Goal: Task Accomplishment & Management: Manage account settings

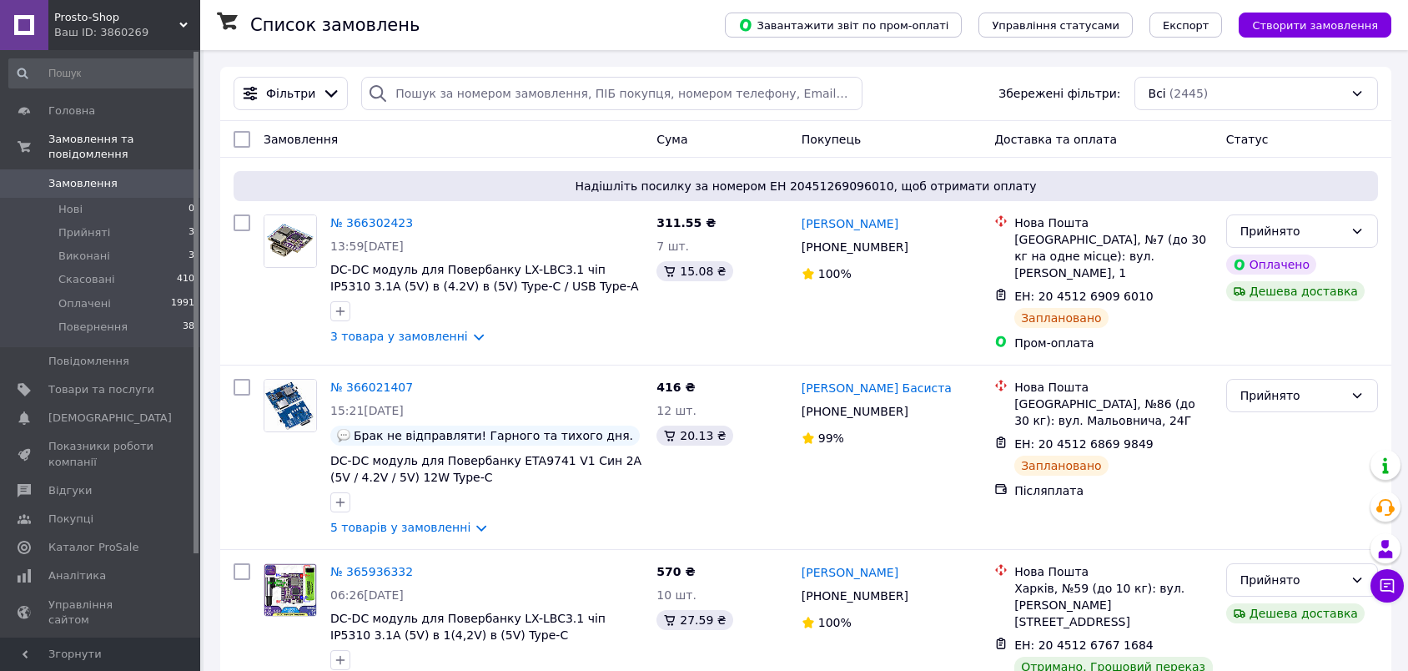
click at [117, 439] on span "Показники роботи компанії" at bounding box center [101, 454] width 106 height 30
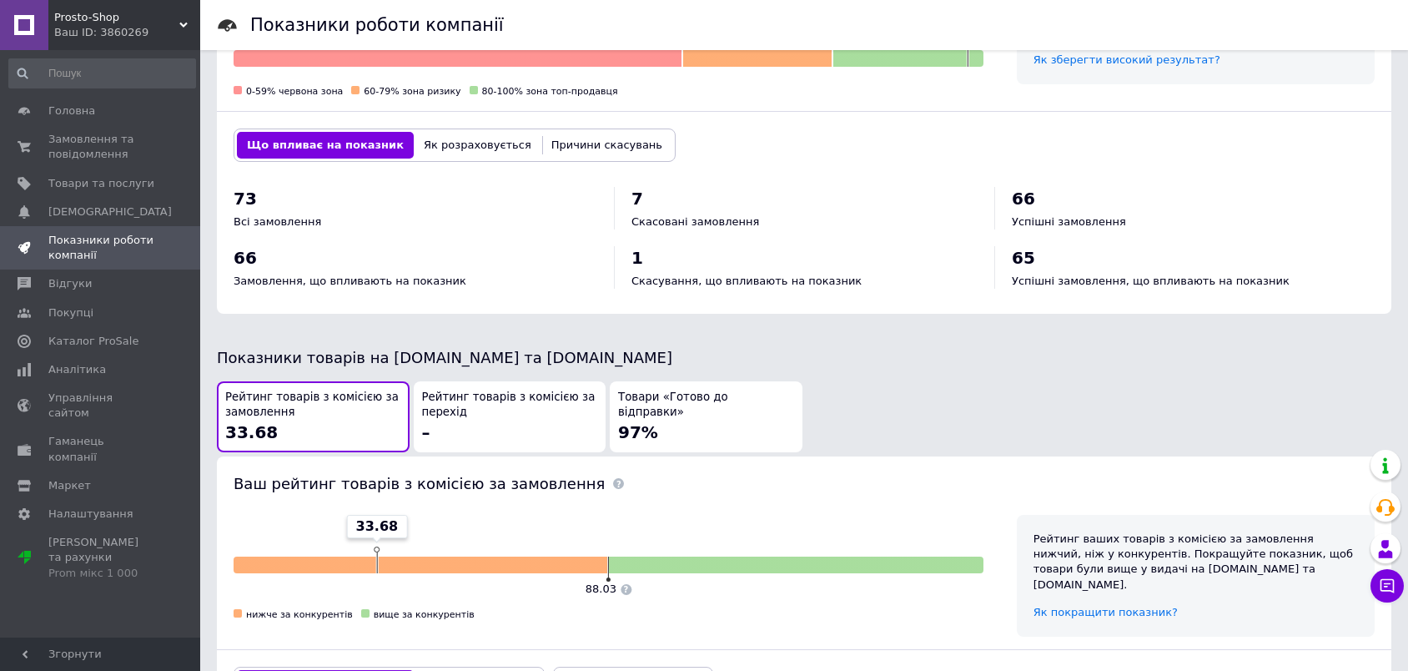
scroll to position [773, 0]
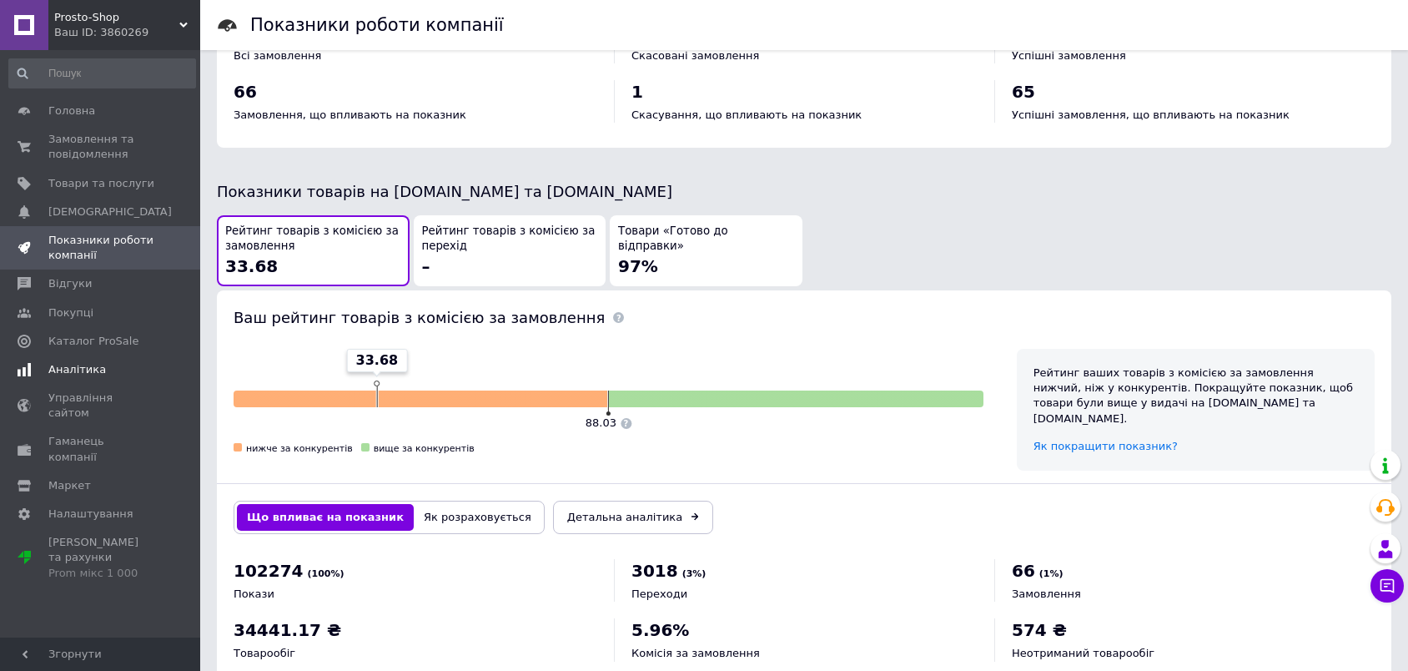
click at [93, 375] on span "Аналітика" at bounding box center [77, 369] width 58 height 15
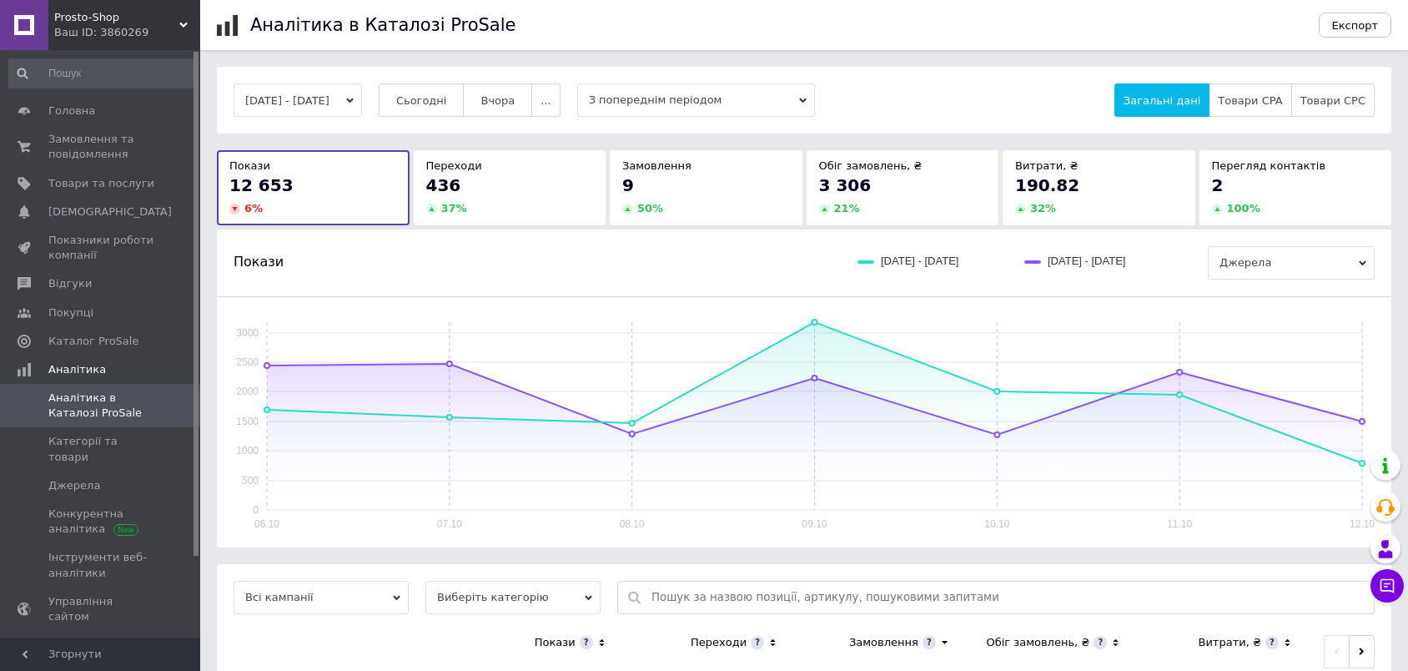
click at [347, 94] on button "[DATE] - [DATE]" at bounding box center [298, 99] width 128 height 33
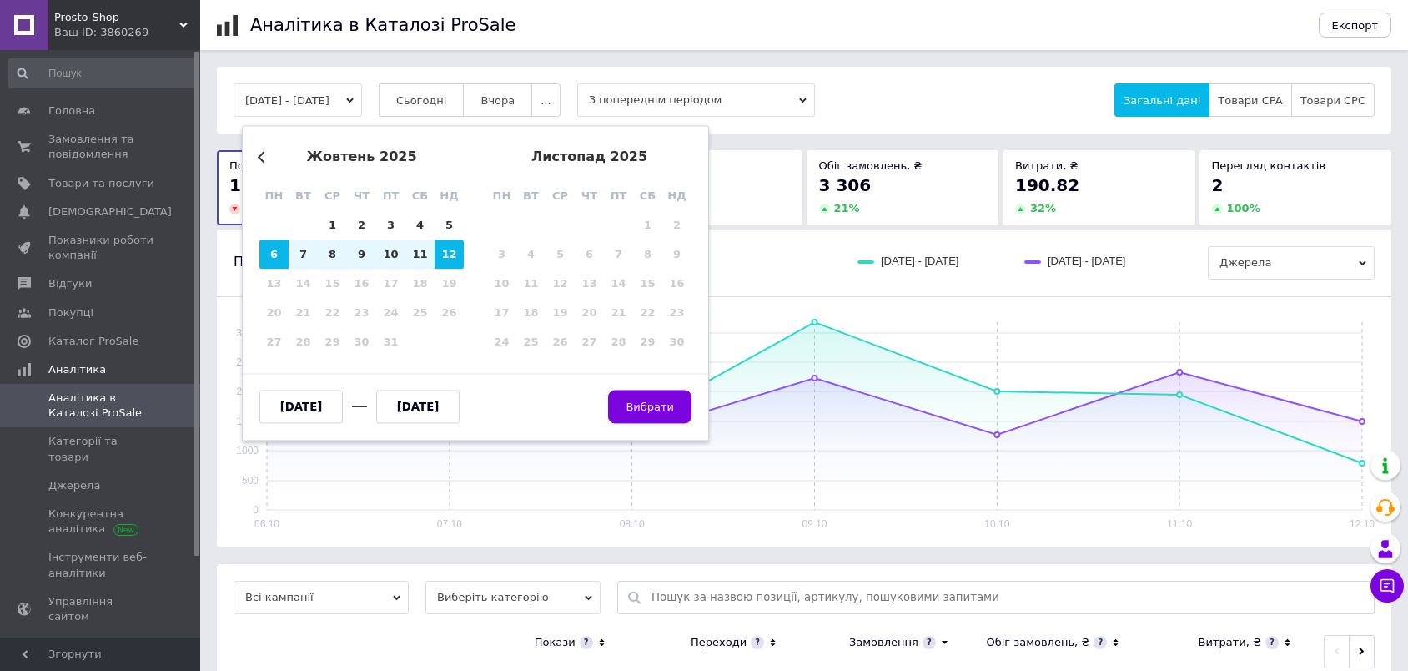
click at [260, 158] on button "Previous Month" at bounding box center [264, 157] width 12 height 12
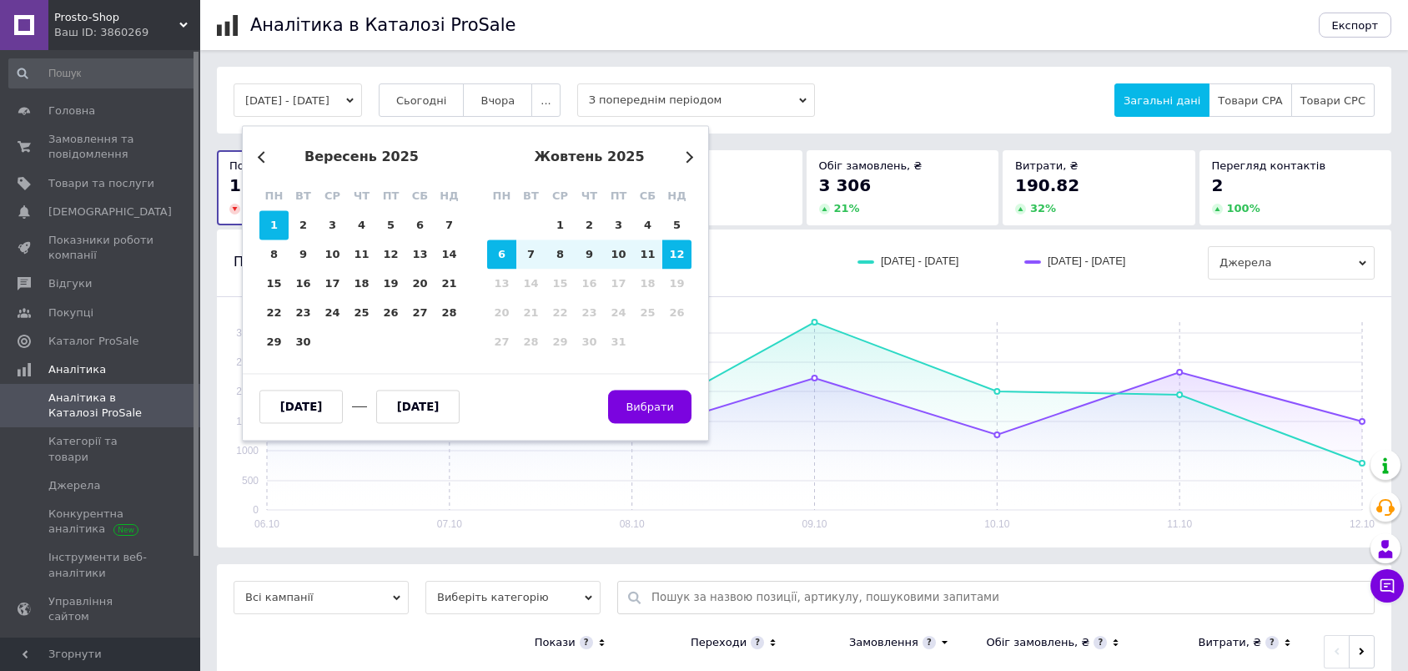
click at [274, 226] on div "1" at bounding box center [273, 225] width 29 height 29
type input "[DATE]"
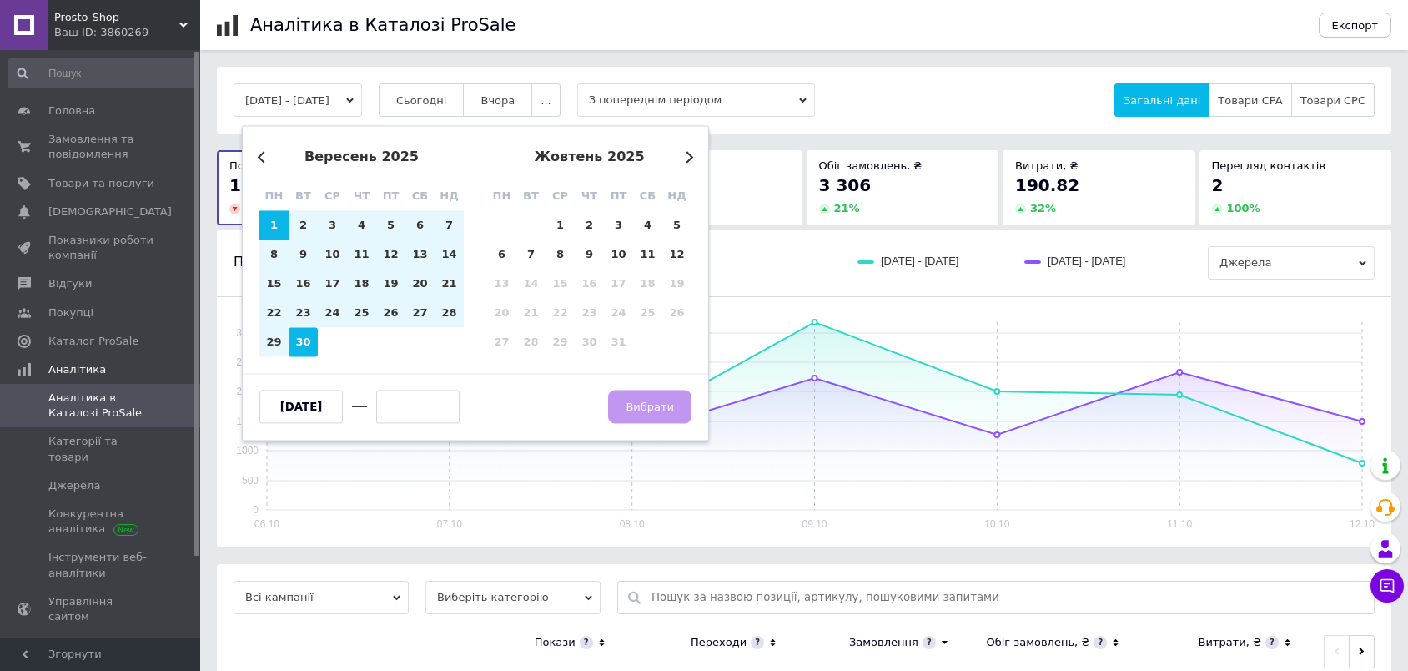
click at [307, 345] on div "30" at bounding box center [303, 342] width 29 height 29
type input "[DATE]"
click at [644, 402] on span "Вибрати" at bounding box center [650, 406] width 48 height 13
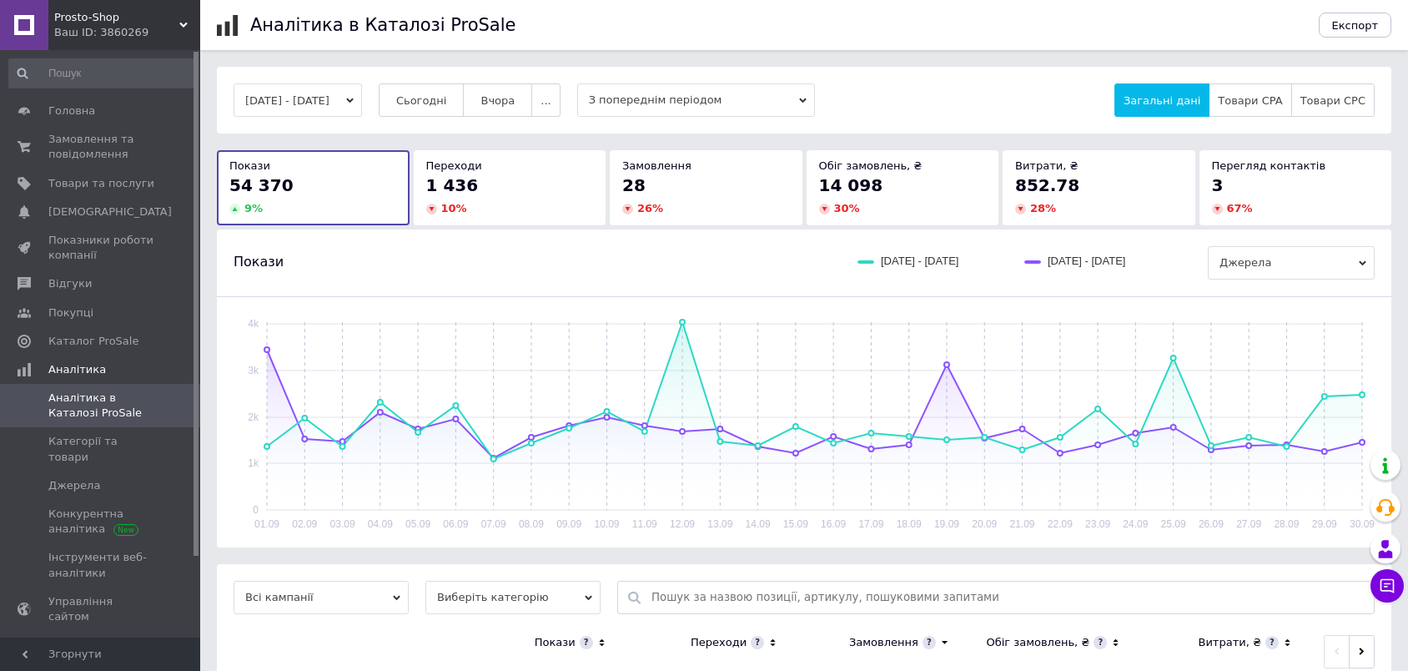
click at [345, 103] on button "[DATE] - [DATE]" at bounding box center [298, 99] width 128 height 33
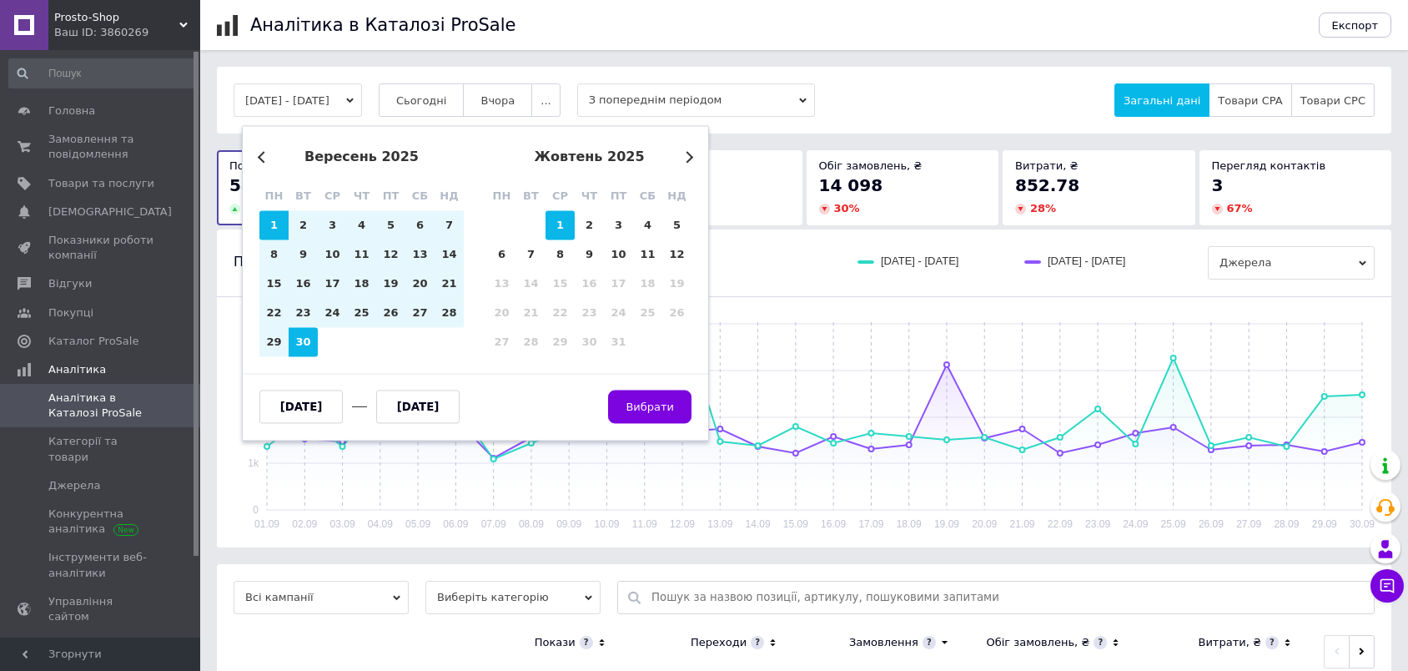
click at [561, 224] on div "1" at bounding box center [560, 225] width 29 height 29
type input "[DATE]"
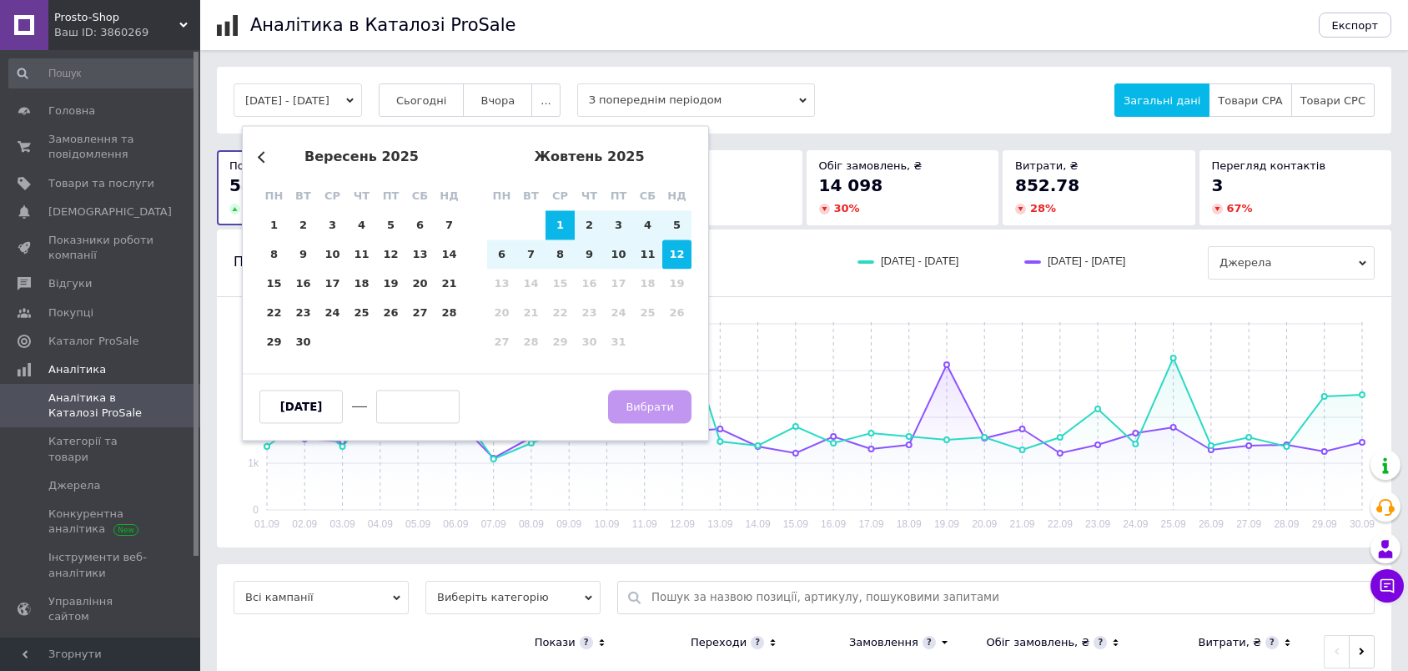
click at [680, 244] on div "12" at bounding box center [676, 254] width 29 height 29
type input "[DATE]"
click at [647, 410] on span "Вибрати" at bounding box center [650, 406] width 48 height 13
